Goal: Navigation & Orientation: Find specific page/section

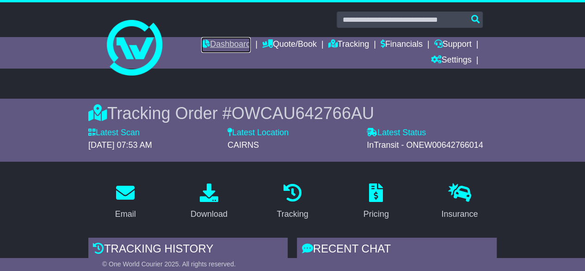
click at [225, 44] on link "Dashboard" at bounding box center [226, 45] width 50 height 16
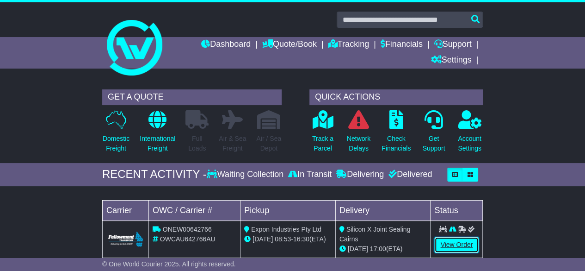
click at [455, 245] on link "View Order" at bounding box center [457, 244] width 44 height 16
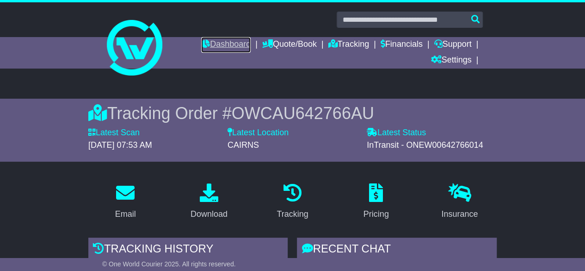
click at [217, 46] on link "Dashboard" at bounding box center [226, 45] width 50 height 16
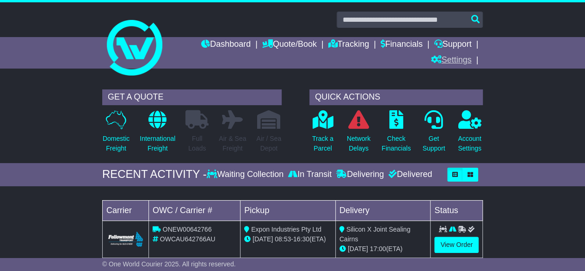
click at [454, 56] on link "Settings" at bounding box center [451, 61] width 41 height 16
click at [456, 46] on link "Support" at bounding box center [452, 45] width 37 height 16
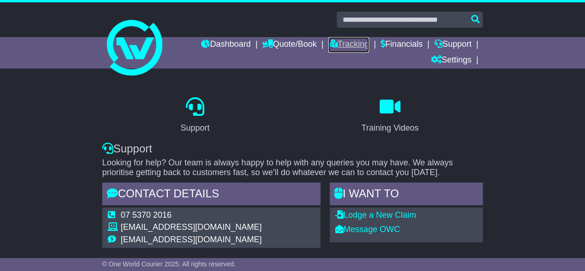
click at [360, 44] on link "Tracking" at bounding box center [349, 45] width 41 height 16
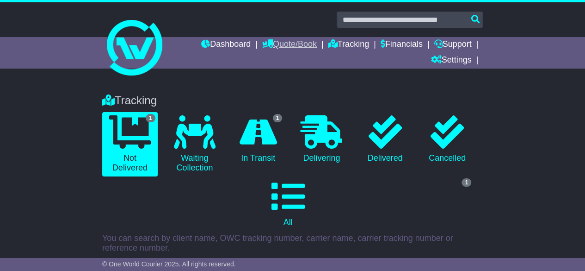
click at [299, 48] on link "Quote/Book" at bounding box center [289, 45] width 55 height 16
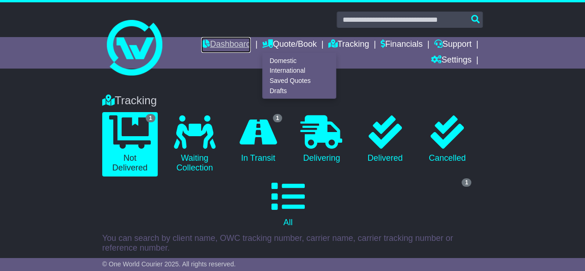
click at [208, 47] on link "Dashboard" at bounding box center [226, 45] width 50 height 16
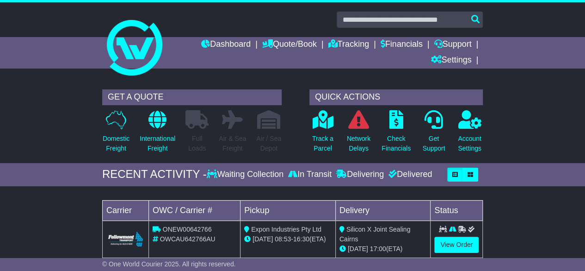
click at [135, 44] on div "Dashboard Quote/Book Domestic International Saved Quotes Drafts Domestic Quote …" at bounding box center [293, 52] width 390 height 31
